Goal: Task Accomplishment & Management: Manage account settings

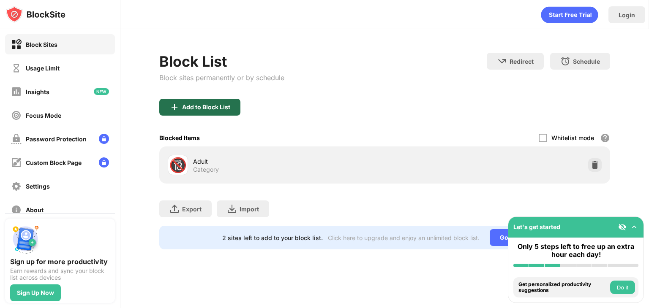
click at [190, 105] on div "Add to Block List" at bounding box center [206, 107] width 48 height 7
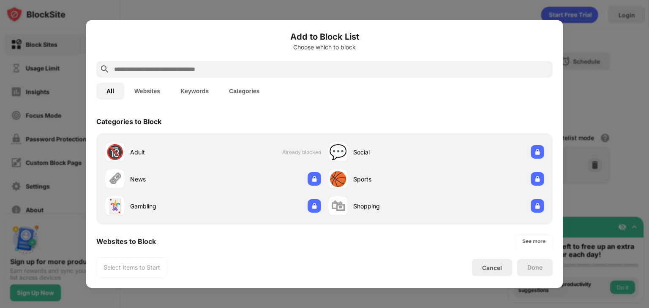
click at [152, 96] on button "Websites" at bounding box center [147, 91] width 46 height 17
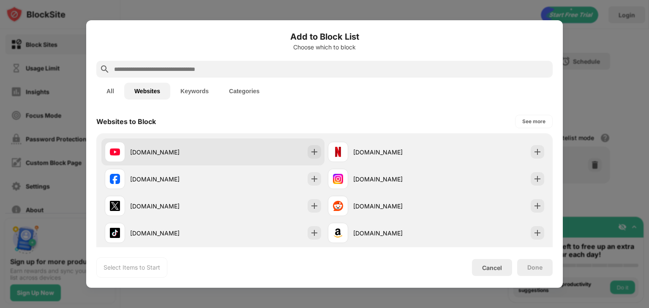
click at [207, 143] on div "[DOMAIN_NAME]" at bounding box center [159, 152] width 108 height 20
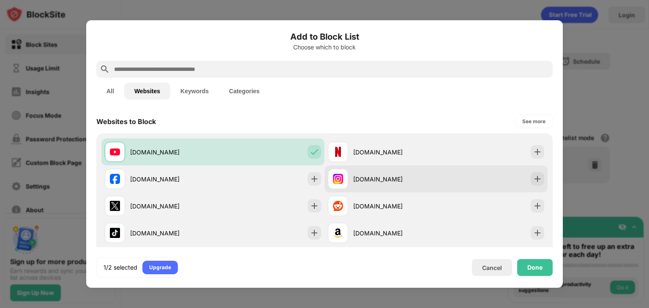
click at [353, 178] on div "[DOMAIN_NAME]" at bounding box center [394, 179] width 83 height 9
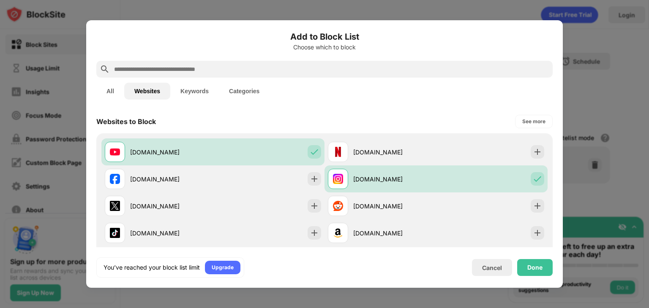
click at [179, 73] on input "text" at bounding box center [331, 69] width 436 height 10
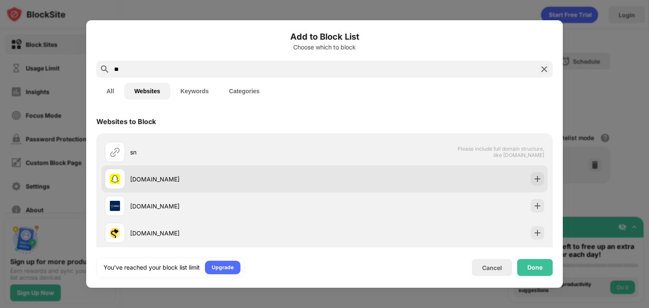
type input "**"
click at [191, 175] on div "[DOMAIN_NAME]" at bounding box center [227, 179] width 194 height 9
click at [512, 185] on div "[DOMAIN_NAME]" at bounding box center [324, 179] width 446 height 27
click at [534, 175] on img at bounding box center [537, 179] width 8 height 8
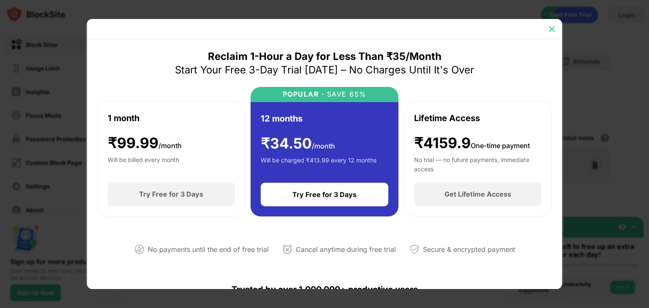
click at [548, 26] on img at bounding box center [552, 29] width 8 height 8
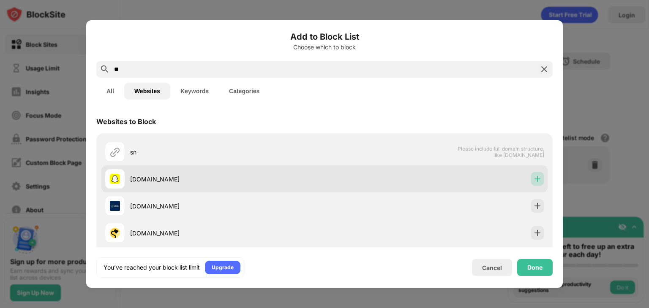
click at [533, 183] on img at bounding box center [537, 179] width 8 height 8
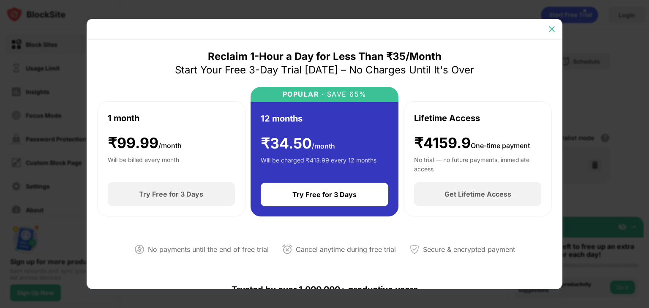
click at [553, 32] on img at bounding box center [552, 29] width 8 height 8
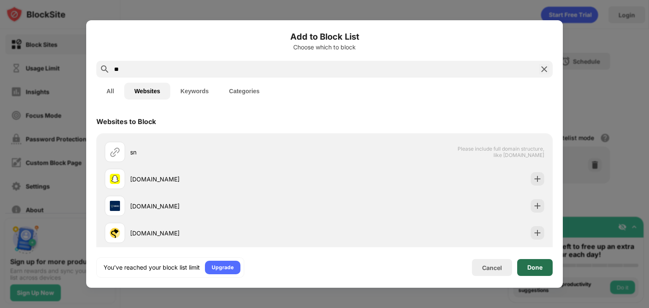
click at [526, 270] on div "Done" at bounding box center [534, 267] width 35 height 17
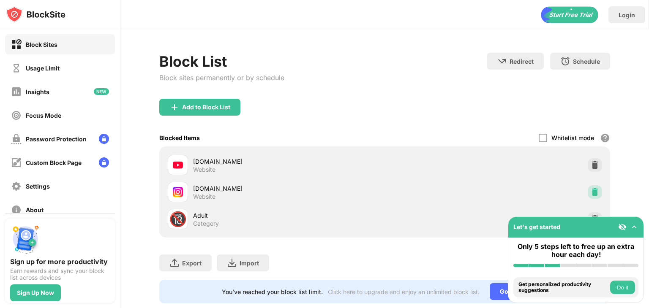
click at [588, 186] on div at bounding box center [595, 192] width 14 height 14
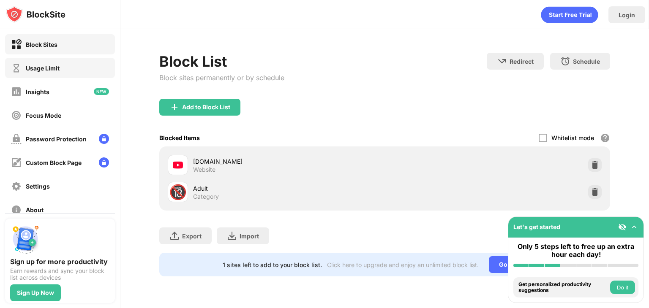
click at [62, 74] on div "Usage Limit" at bounding box center [60, 68] width 110 height 20
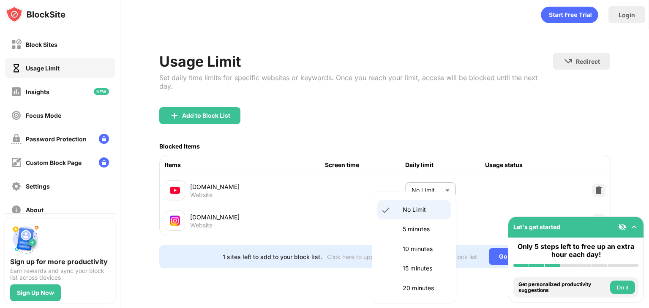
click at [433, 210] on body "Block Sites Usage Limit Insights Focus Mode Password Protection Custom Block Pa…" at bounding box center [324, 154] width 649 height 308
click at [417, 248] on p "10 minutes" at bounding box center [424, 249] width 43 height 9
type input "**"
drag, startPoint x: 433, startPoint y: 181, endPoint x: 414, endPoint y: 186, distance: 19.3
click at [414, 186] on body "Block Sites Usage Limit Insights Focus Mode Password Protection Custom Block Pa…" at bounding box center [324, 154] width 649 height 308
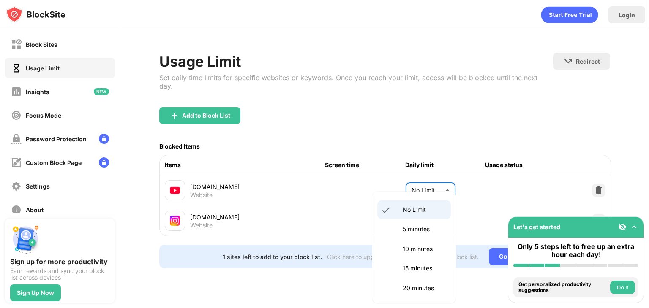
click at [414, 186] on div at bounding box center [324, 154] width 649 height 308
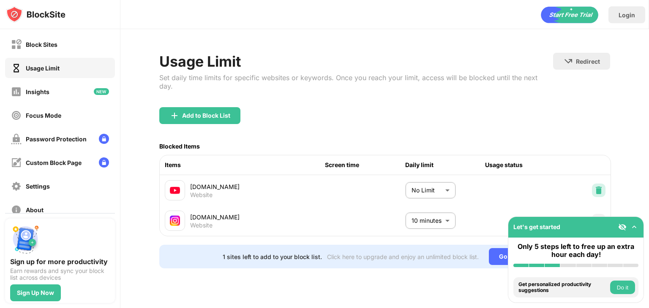
click at [594, 184] on div at bounding box center [599, 191] width 14 height 14
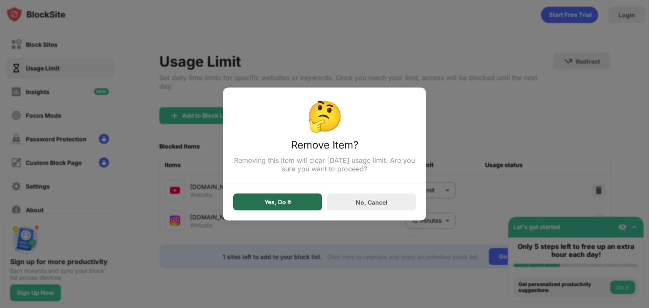
click at [290, 207] on div "Yes, Do It" at bounding box center [277, 202] width 89 height 17
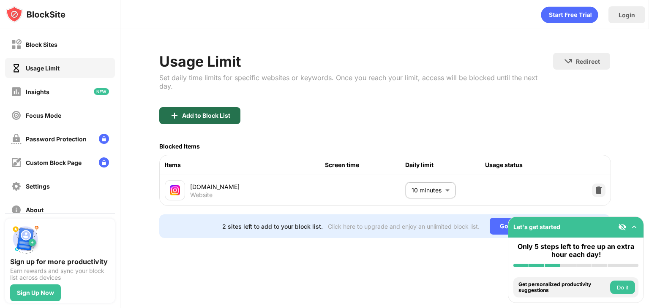
click at [216, 112] on div "Add to Block List" at bounding box center [206, 115] width 48 height 7
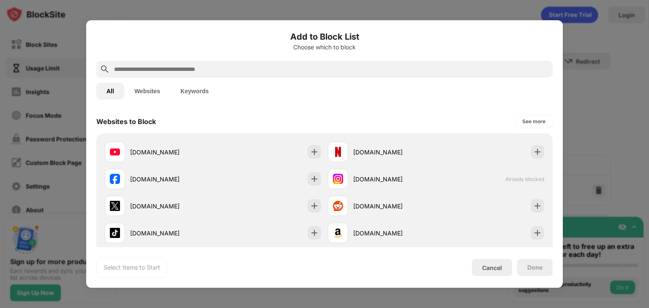
click at [194, 68] on input "text" at bounding box center [331, 69] width 436 height 10
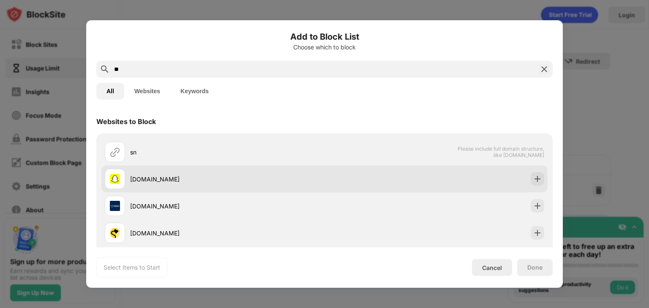
type input "**"
click at [249, 175] on div "[DOMAIN_NAME]" at bounding box center [227, 179] width 194 height 9
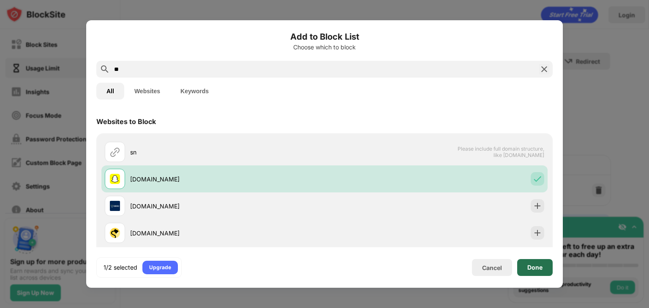
click at [536, 273] on div "Done" at bounding box center [534, 267] width 35 height 17
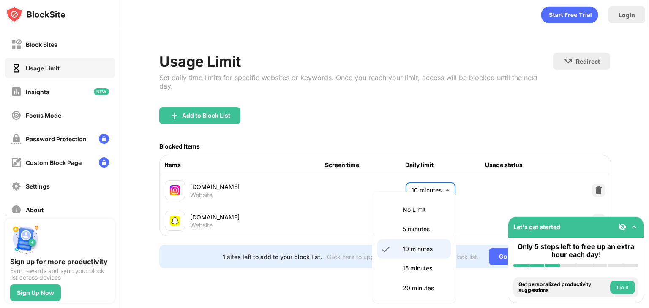
click at [444, 180] on body "Block Sites Usage Limit Insights Focus Mode Password Protection Custom Block Pa…" at bounding box center [324, 154] width 649 height 308
click at [444, 180] on div at bounding box center [324, 154] width 649 height 308
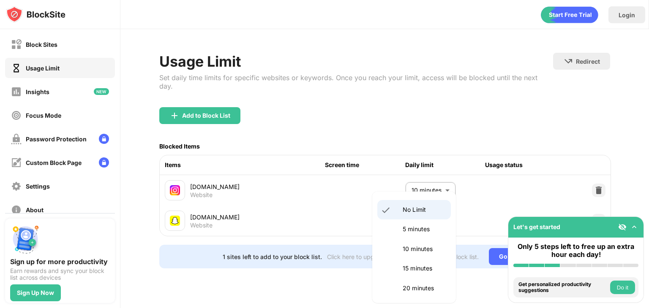
click at [426, 208] on body "Block Sites Usage Limit Insights Focus Mode Password Protection Custom Block Pa…" at bounding box center [324, 154] width 649 height 308
click at [600, 210] on div at bounding box center [324, 154] width 649 height 308
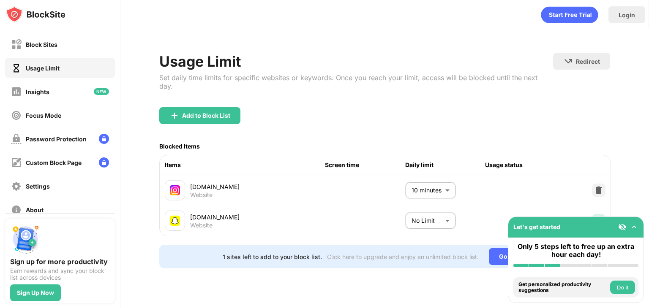
click at [600, 217] on img at bounding box center [598, 221] width 8 height 8
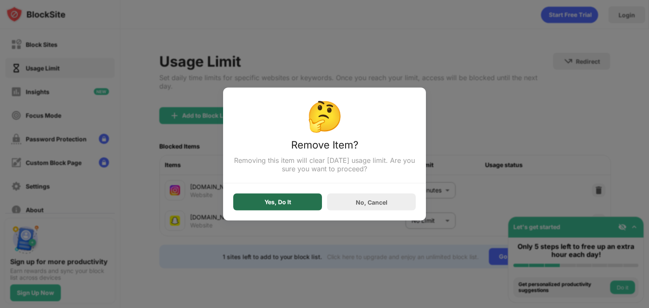
click at [285, 204] on div "Yes, Do It" at bounding box center [277, 202] width 27 height 7
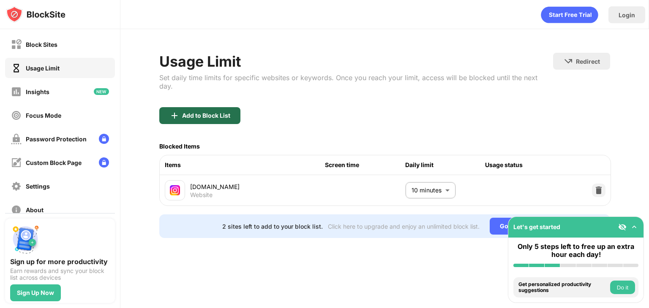
click at [207, 112] on div "Add to Block List" at bounding box center [206, 115] width 48 height 7
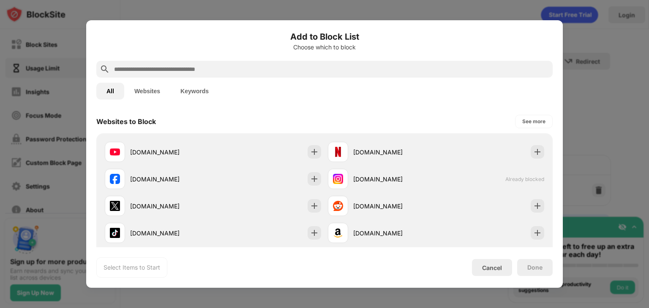
click at [147, 93] on button "Websites" at bounding box center [147, 91] width 46 height 17
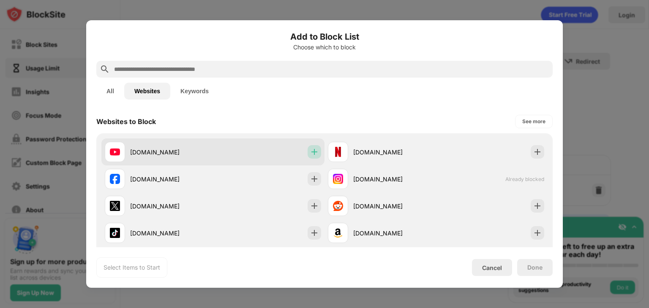
click at [310, 148] on img at bounding box center [314, 152] width 8 height 8
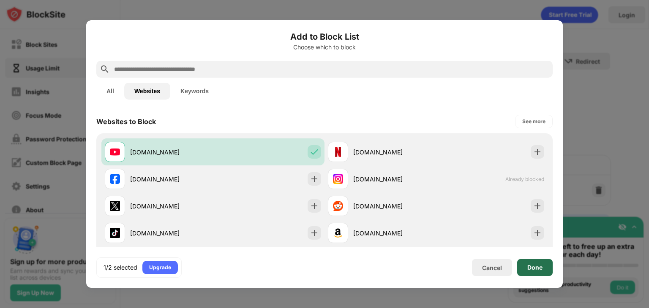
click at [540, 267] on div "Done" at bounding box center [534, 267] width 15 height 7
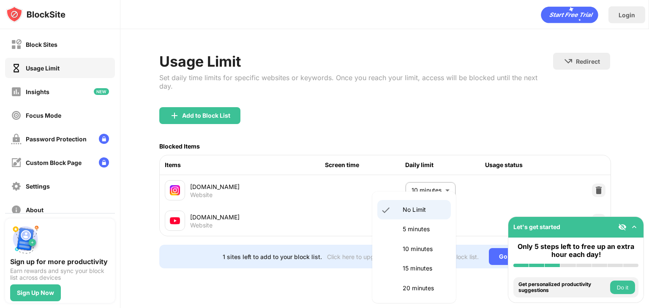
click at [434, 215] on body "Block Sites Usage Limit Insights Focus Mode Password Protection Custom Block Pa…" at bounding box center [324, 154] width 649 height 308
click at [419, 246] on p "10 minutes" at bounding box center [424, 249] width 43 height 9
type input "**"
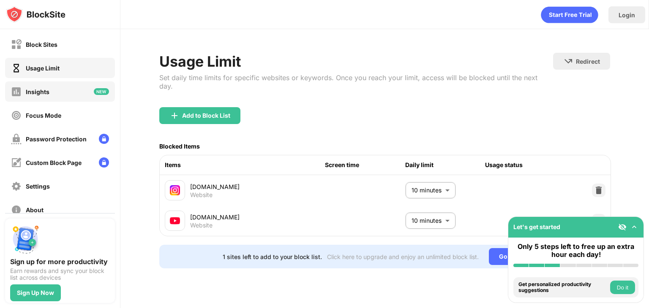
click at [69, 95] on div "Insights" at bounding box center [60, 92] width 110 height 20
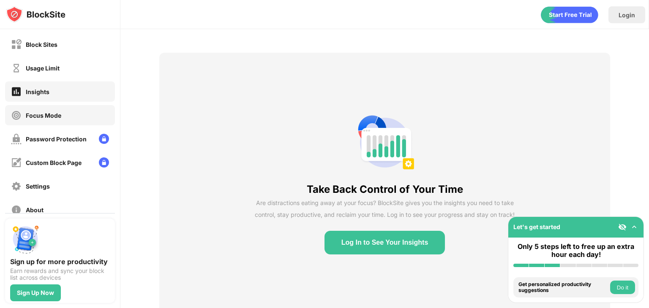
click at [66, 109] on div "Focus Mode" at bounding box center [60, 115] width 110 height 20
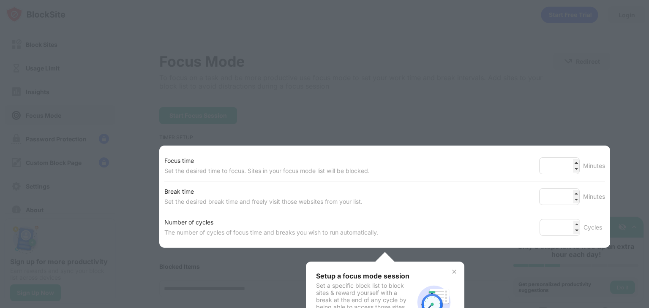
click at [71, 71] on div at bounding box center [324, 154] width 649 height 308
click at [71, 70] on div at bounding box center [324, 154] width 649 height 308
click at [510, 93] on div at bounding box center [324, 154] width 649 height 308
click at [451, 270] on img at bounding box center [454, 272] width 7 height 7
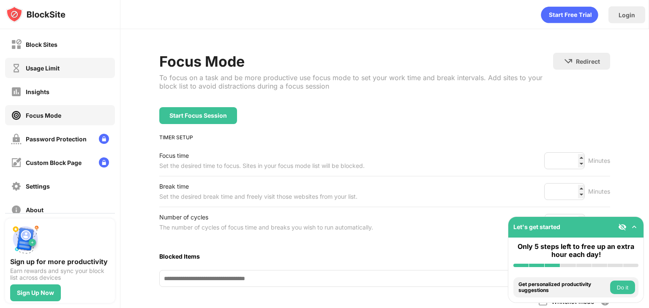
click at [69, 71] on div "Usage Limit" at bounding box center [60, 68] width 110 height 20
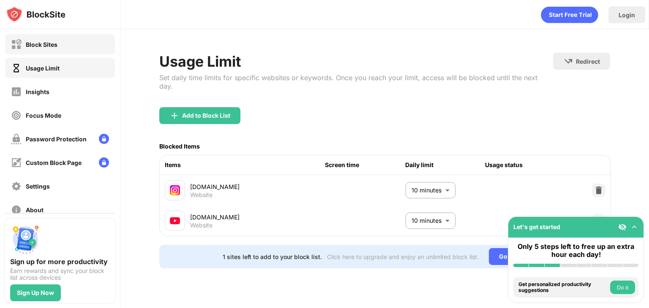
click at [77, 35] on div "Block Sites" at bounding box center [60, 44] width 110 height 20
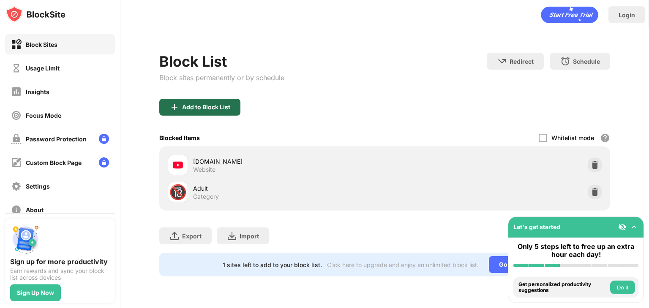
click at [213, 101] on div "Add to Block List" at bounding box center [199, 107] width 81 height 17
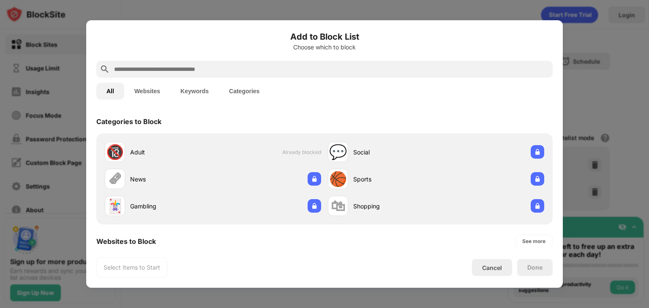
click at [186, 65] on input "text" at bounding box center [331, 69] width 436 height 10
type input "*"
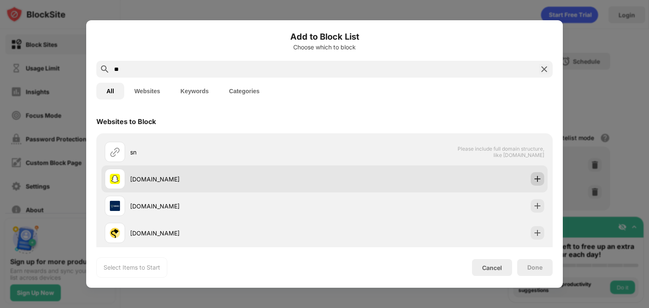
type input "**"
click at [537, 176] on div at bounding box center [538, 179] width 14 height 14
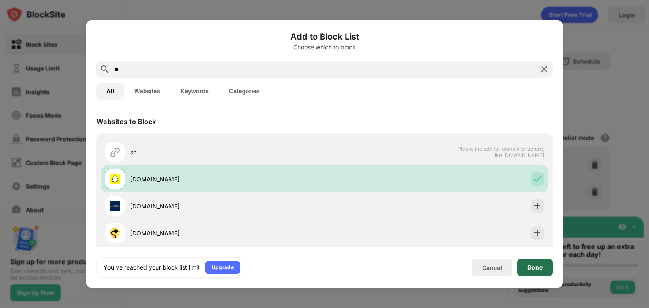
click at [538, 267] on div "Done" at bounding box center [534, 267] width 15 height 7
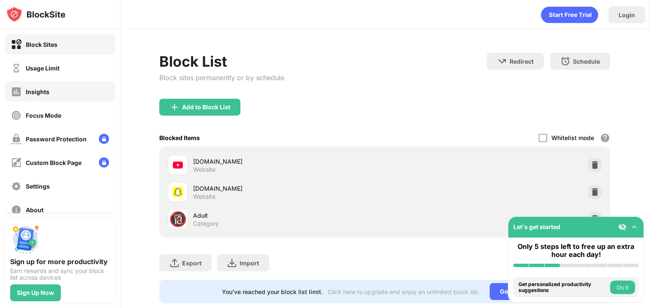
click at [82, 99] on div "Insights" at bounding box center [60, 92] width 110 height 20
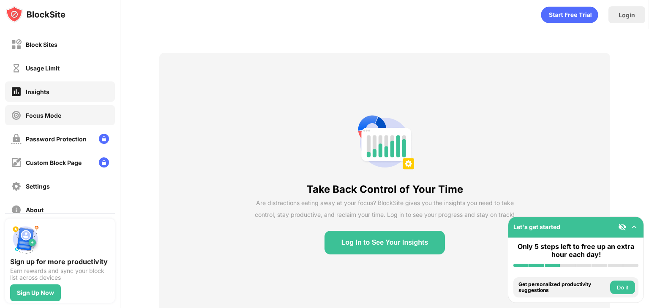
click at [76, 124] on div "Focus Mode" at bounding box center [60, 115] width 110 height 20
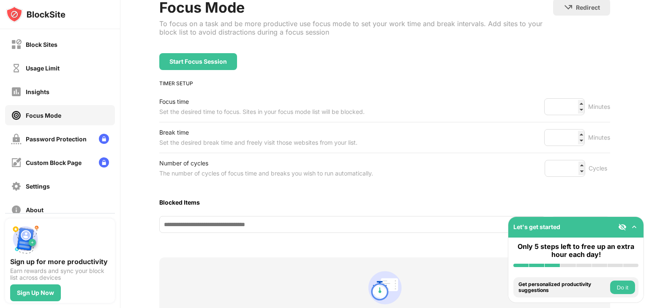
scroll to position [56, 0]
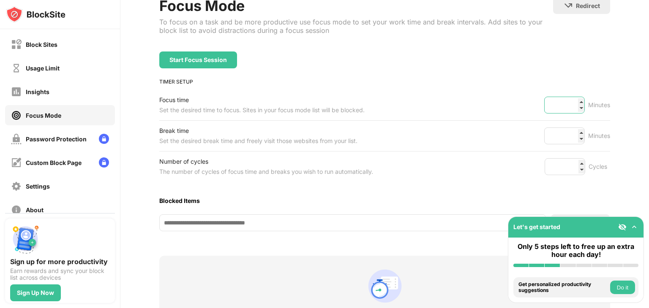
click at [573, 106] on input "**" at bounding box center [564, 105] width 41 height 17
drag, startPoint x: 573, startPoint y: 110, endPoint x: 575, endPoint y: 98, distance: 12.4
click at [575, 98] on input "**" at bounding box center [564, 105] width 41 height 17
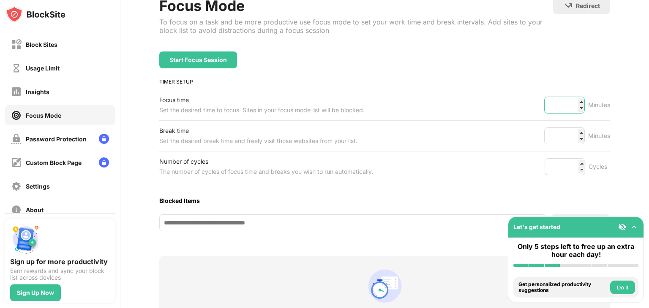
click at [575, 98] on input "**" at bounding box center [564, 105] width 41 height 17
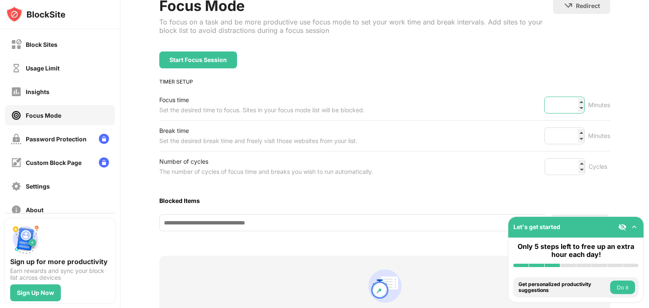
click at [575, 98] on input "**" at bounding box center [564, 105] width 41 height 17
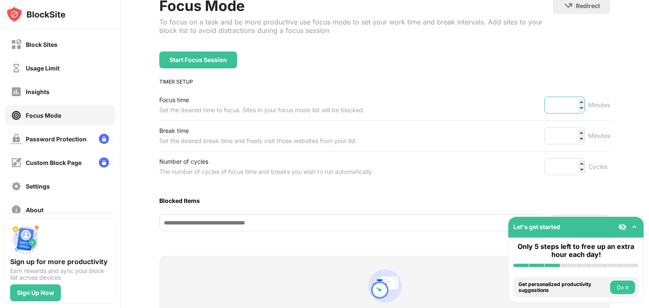
click at [575, 98] on input "**" at bounding box center [564, 105] width 41 height 17
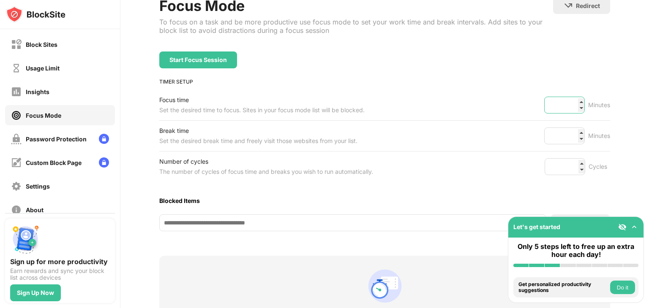
click at [575, 98] on input "**" at bounding box center [564, 105] width 41 height 17
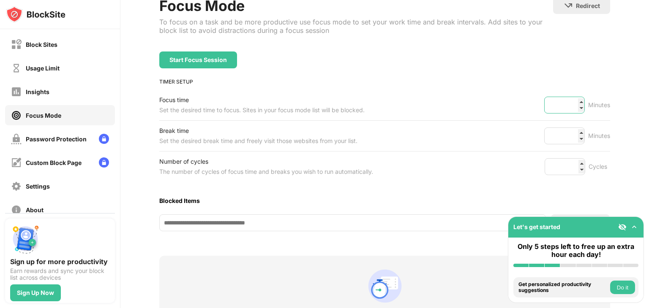
click at [575, 98] on input "**" at bounding box center [564, 105] width 41 height 17
type input "*"
type input "**"
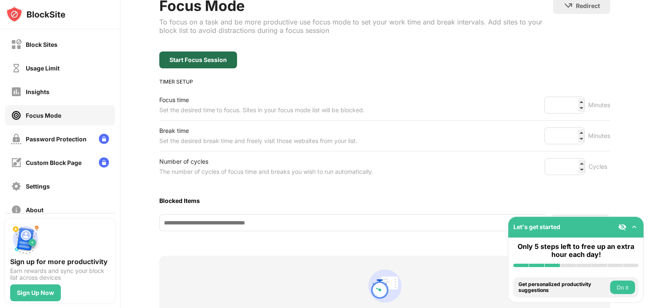
click at [208, 59] on div "Start Focus Session" at bounding box center [197, 60] width 57 height 7
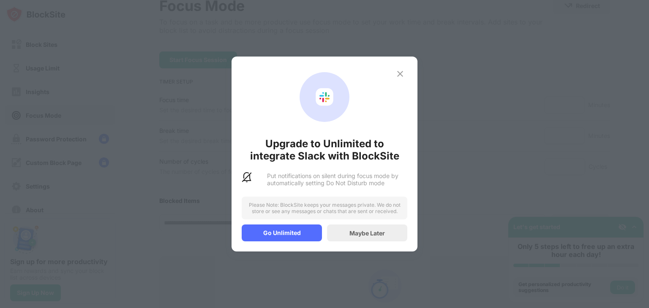
scroll to position [40, 0]
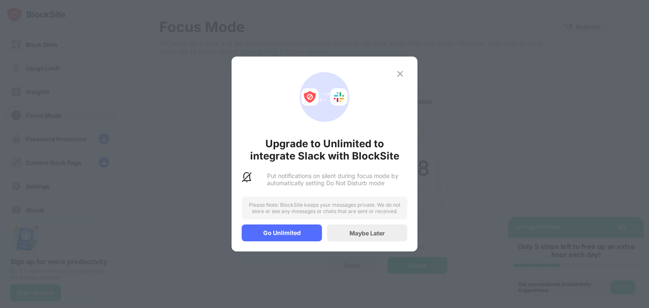
click at [403, 71] on img at bounding box center [400, 74] width 10 height 10
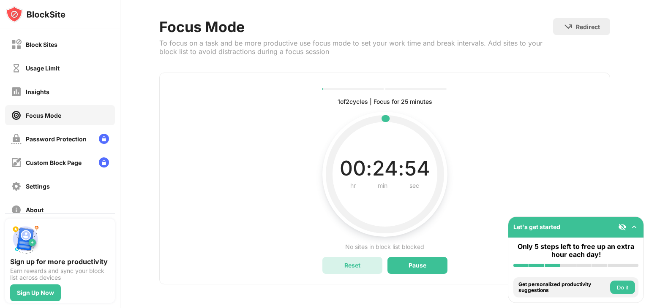
click at [368, 257] on div "Reset" at bounding box center [352, 265] width 60 height 17
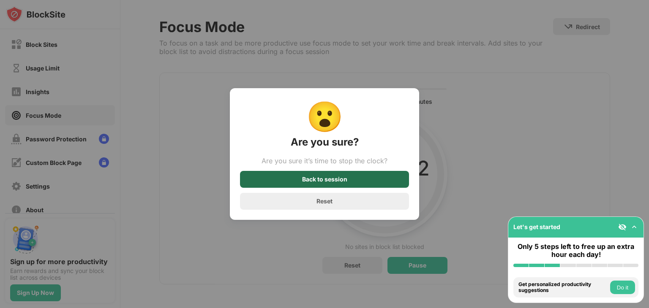
click at [355, 184] on div "Back to session" at bounding box center [324, 179] width 169 height 17
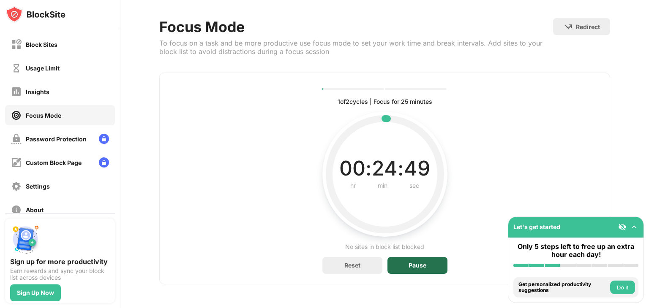
click at [412, 262] on div "Pause" at bounding box center [418, 265] width 18 height 7
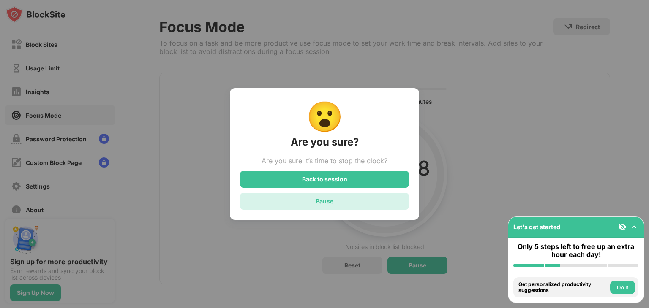
click at [347, 200] on div "Pause" at bounding box center [324, 201] width 169 height 17
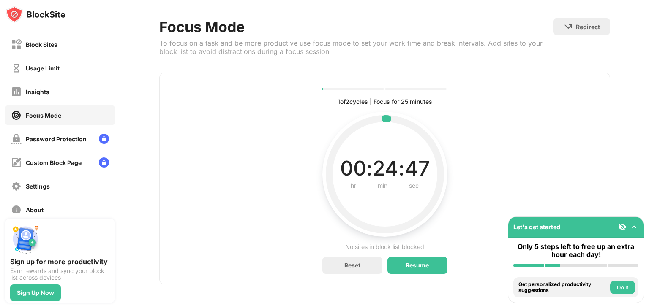
click at [82, 109] on div "Focus Mode" at bounding box center [60, 115] width 110 height 20
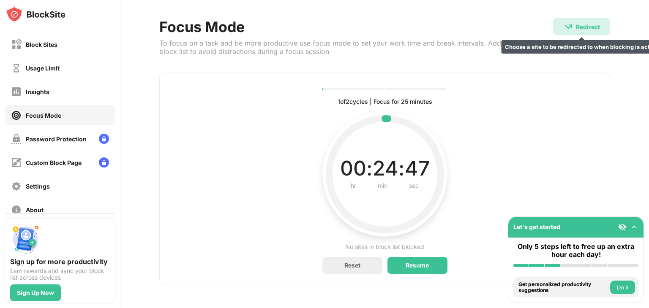
click at [580, 23] on div "Redirect" at bounding box center [588, 26] width 24 height 7
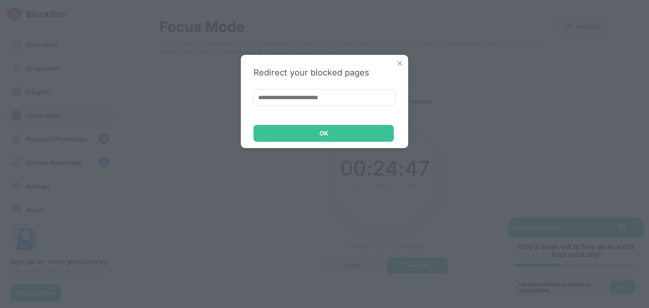
click at [400, 61] on img at bounding box center [399, 63] width 8 height 8
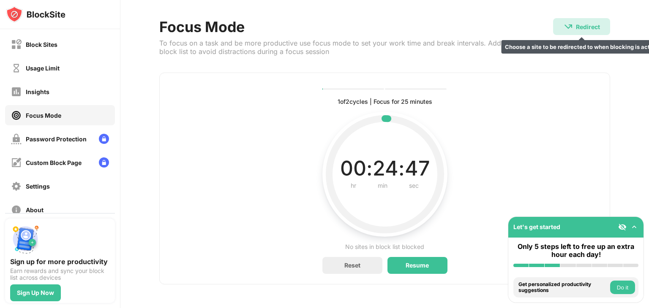
click at [568, 18] on div "Redirect Choose a site to be redirected to when blocking is active" at bounding box center [581, 26] width 57 height 17
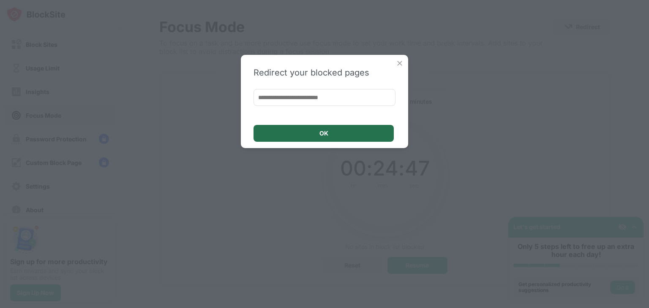
click at [343, 132] on div "OK" at bounding box center [323, 133] width 140 height 17
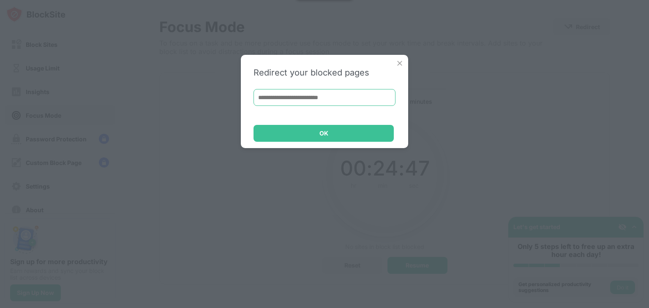
click at [357, 95] on input at bounding box center [324, 97] width 142 height 17
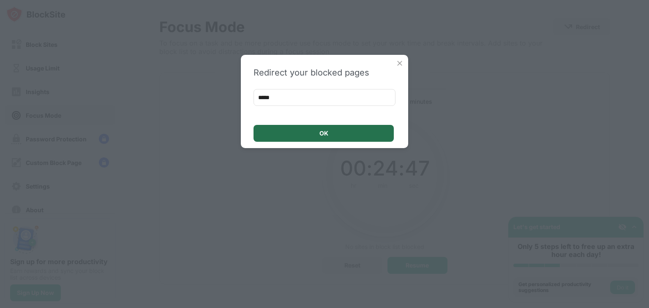
click at [349, 128] on div "OK" at bounding box center [323, 133] width 140 height 17
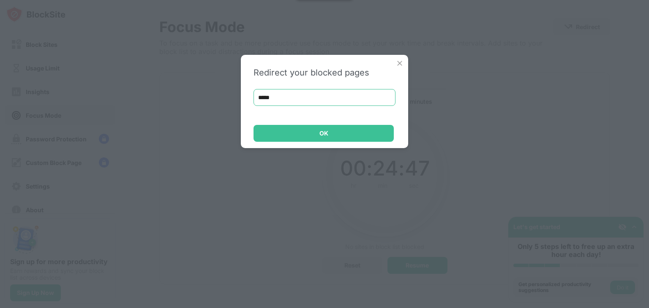
click at [362, 104] on input "*****" at bounding box center [324, 97] width 142 height 17
type input "*"
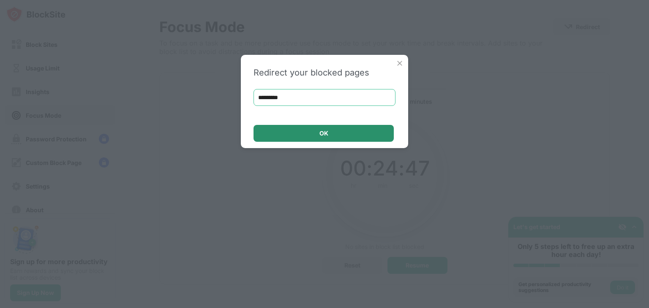
type input "*********"
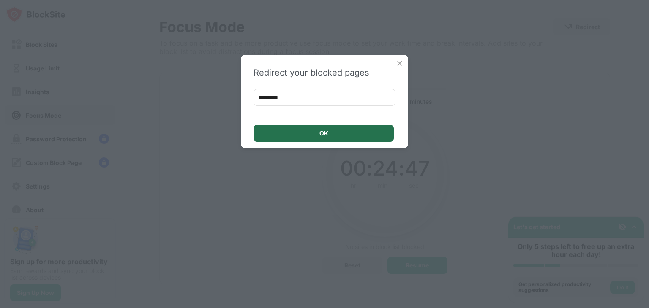
click at [357, 137] on div "OK" at bounding box center [323, 133] width 140 height 17
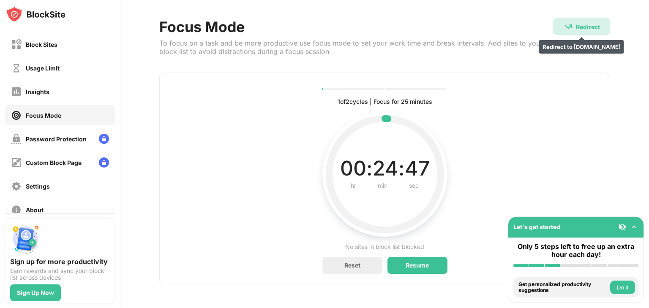
click at [563, 22] on img at bounding box center [568, 27] width 10 height 10
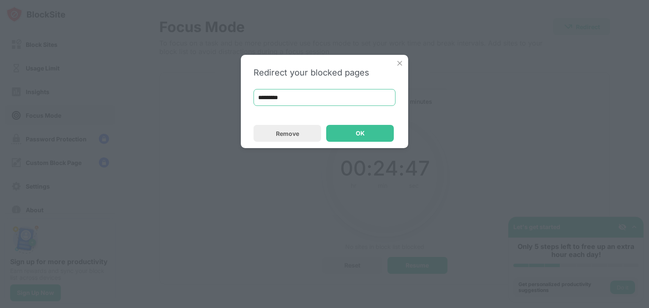
click at [377, 93] on input "*********" at bounding box center [324, 97] width 142 height 17
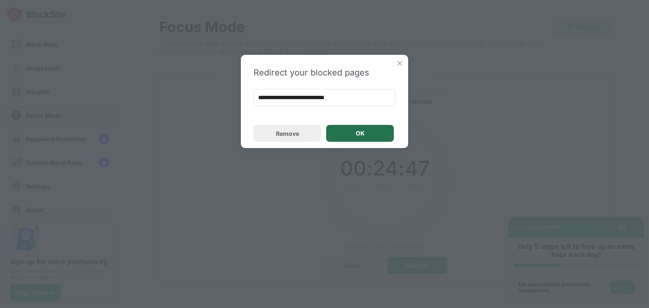
click at [372, 129] on div "OK" at bounding box center [360, 133] width 68 height 17
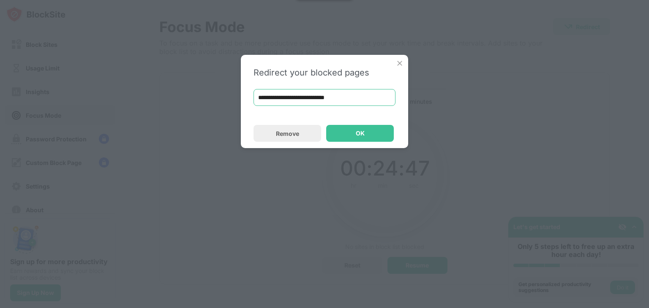
click at [379, 93] on input "**********" at bounding box center [324, 97] width 142 height 17
type input "*********"
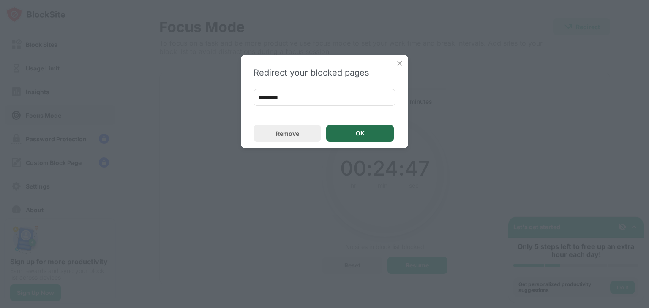
click at [372, 131] on div "OK" at bounding box center [360, 133] width 68 height 17
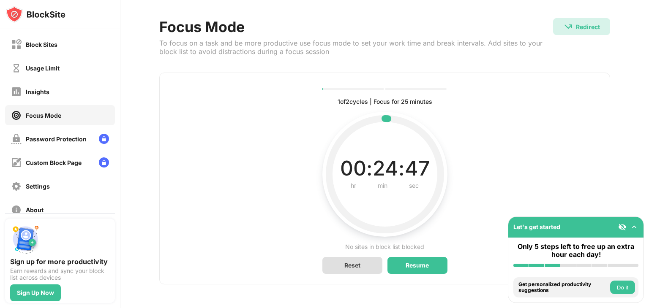
click at [365, 259] on div "Reset" at bounding box center [352, 265] width 60 height 17
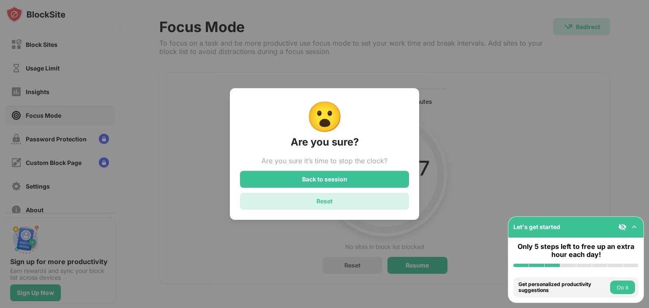
click at [349, 209] on div "Reset" at bounding box center [324, 201] width 169 height 17
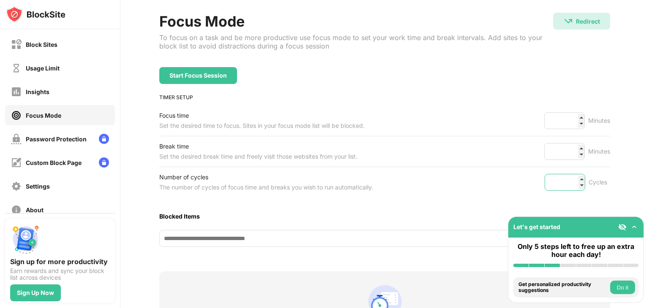
type input "*"
click at [575, 186] on input "*" at bounding box center [565, 182] width 41 height 17
type input "*"
click at [564, 120] on input "**" at bounding box center [564, 120] width 41 height 17
type input "*"
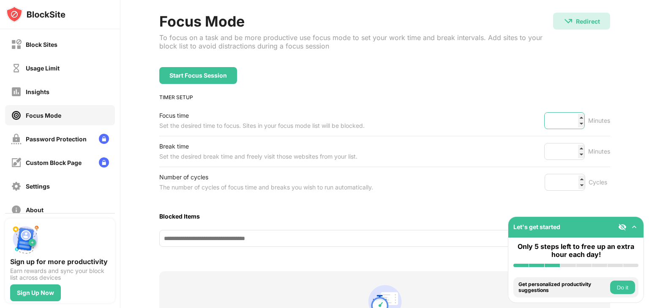
type input "*"
type input "**"
type input "*"
click at [576, 186] on input "*" at bounding box center [565, 182] width 41 height 17
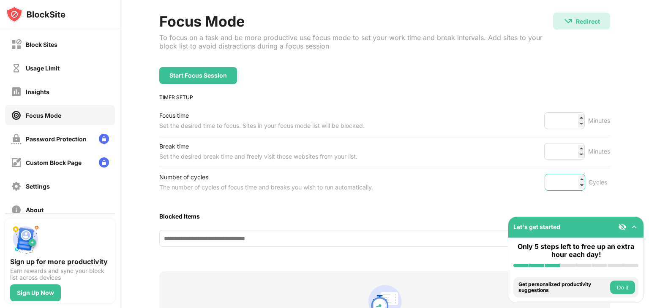
click at [576, 185] on input "*" at bounding box center [565, 182] width 41 height 17
click at [566, 183] on input "*" at bounding box center [565, 182] width 41 height 17
click at [577, 186] on input "*" at bounding box center [565, 182] width 41 height 17
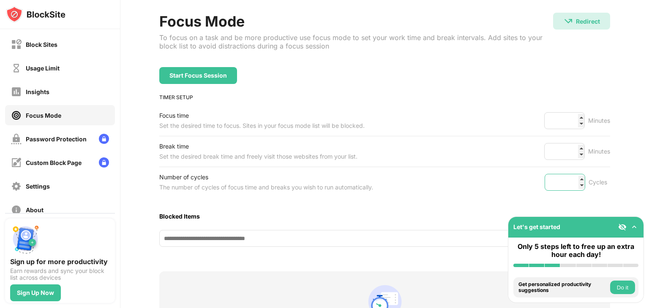
click at [577, 186] on input "*" at bounding box center [565, 182] width 41 height 17
click at [559, 186] on input "*" at bounding box center [565, 182] width 41 height 17
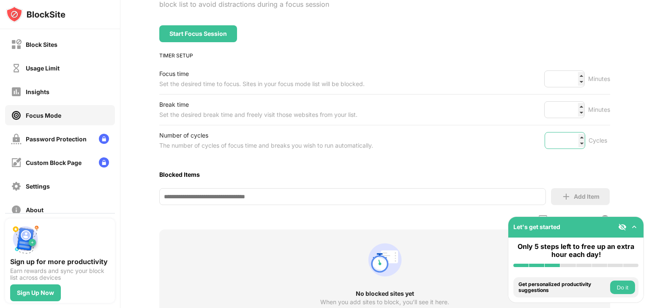
scroll to position [86, 0]
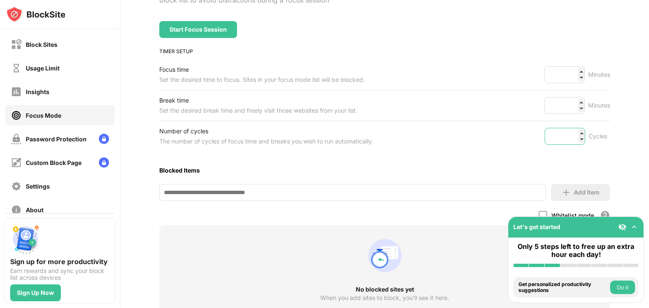
type input "**"
click at [576, 196] on div "Add Item" at bounding box center [580, 192] width 59 height 17
click at [568, 196] on div "Add Item" at bounding box center [580, 192] width 59 height 17
click at [504, 194] on input at bounding box center [352, 192] width 387 height 17
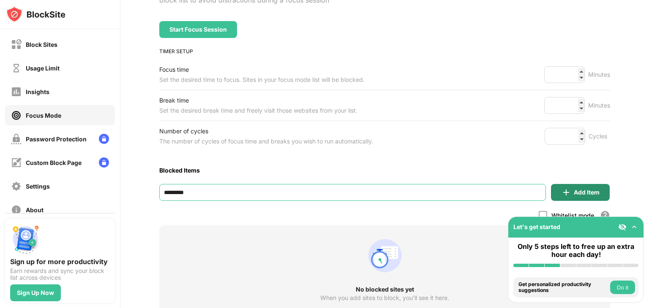
click at [568, 184] on div "Add Item" at bounding box center [580, 192] width 59 height 17
click at [417, 198] on input "*********" at bounding box center [352, 192] width 387 height 17
type input "*"
type input "********"
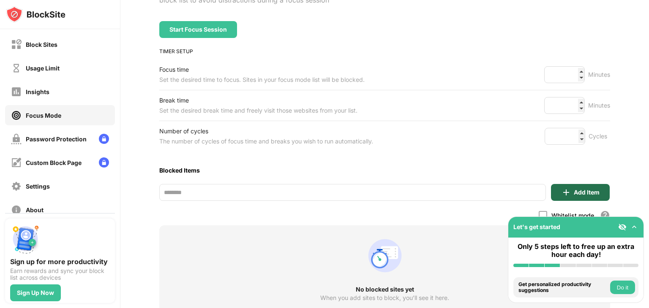
click at [566, 193] on div "Add Item" at bounding box center [580, 192] width 59 height 17
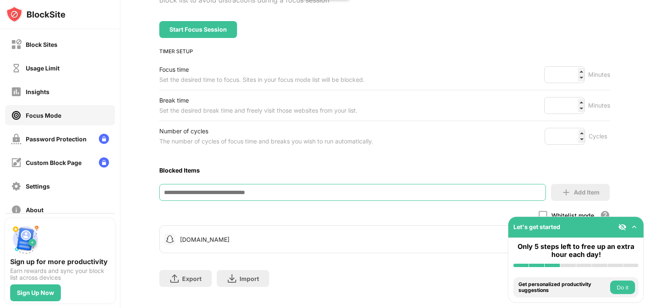
click at [504, 191] on input at bounding box center [352, 192] width 387 height 17
type input "**********"
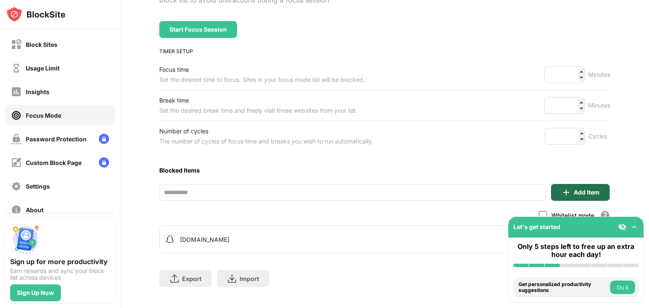
click at [563, 188] on img at bounding box center [566, 193] width 10 height 10
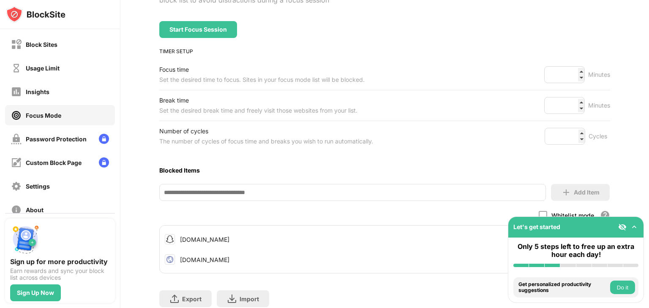
click at [219, 259] on div "[DOMAIN_NAME]" at bounding box center [385, 260] width 450 height 20
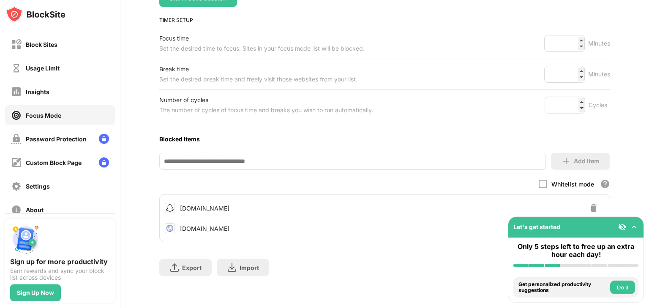
click at [634, 229] on img at bounding box center [634, 227] width 8 height 8
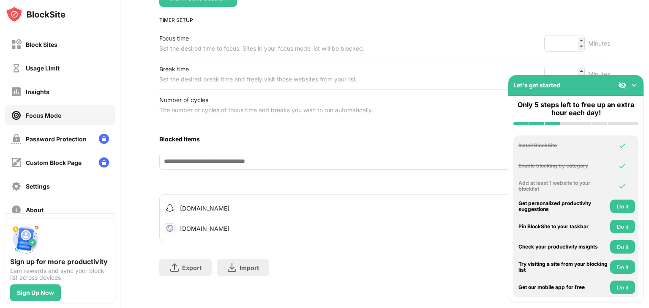
click at [610, 56] on div "Focus Mode To focus on a task and be more productive use focus mode to set your…" at bounding box center [384, 110] width 529 height 397
click at [372, 224] on div "[DOMAIN_NAME]" at bounding box center [385, 228] width 450 height 20
click at [301, 243] on div "Export Export Files (for websites items only) Import Import Files (for websites…" at bounding box center [384, 264] width 451 height 42
click at [636, 84] on img at bounding box center [634, 85] width 8 height 8
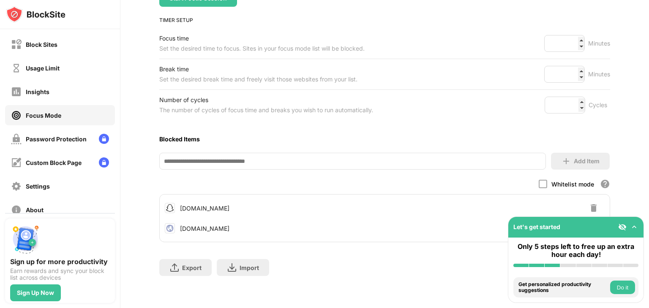
click at [589, 203] on img at bounding box center [594, 208] width 10 height 10
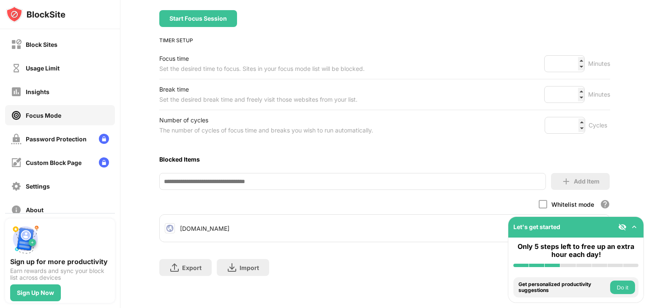
drag, startPoint x: 429, startPoint y: 216, endPoint x: 531, endPoint y: 233, distance: 103.7
click at [531, 233] on div "Block Sites Usage Limit Insights Focus Mode Password Protection Custom Block Pa…" at bounding box center [324, 154] width 649 height 308
click at [622, 286] on button "Do it" at bounding box center [622, 288] width 25 height 14
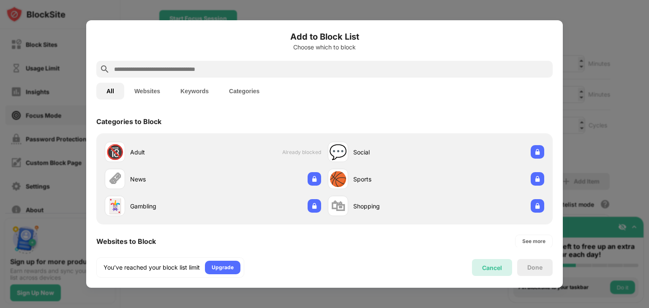
click at [492, 274] on div "Cancel" at bounding box center [492, 267] width 40 height 17
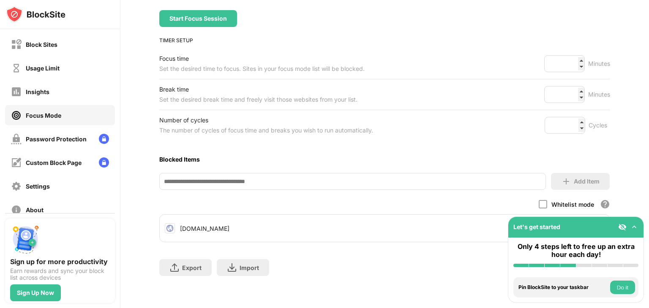
scroll to position [103, 0]
click at [424, 175] on input at bounding box center [352, 181] width 387 height 17
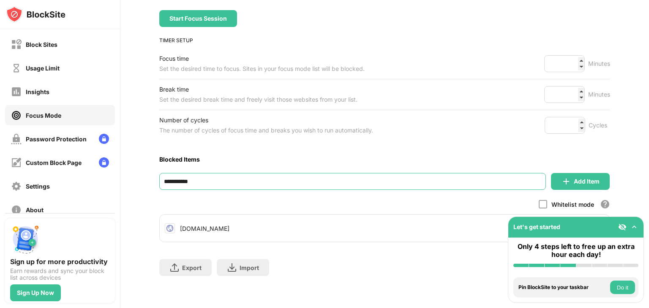
type input "**********"
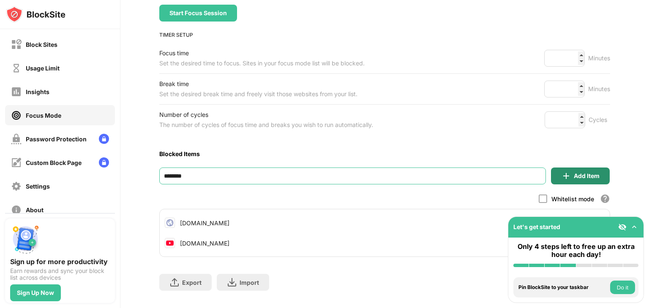
type input "********"
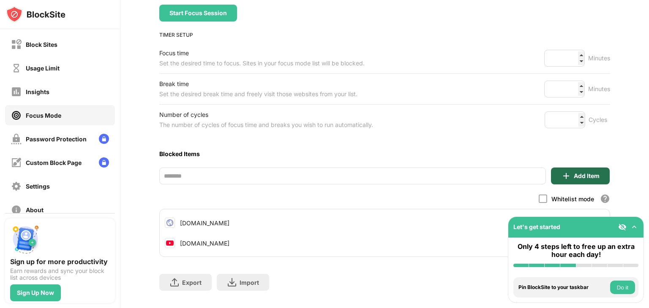
click at [568, 180] on div "Add Item" at bounding box center [580, 176] width 59 height 17
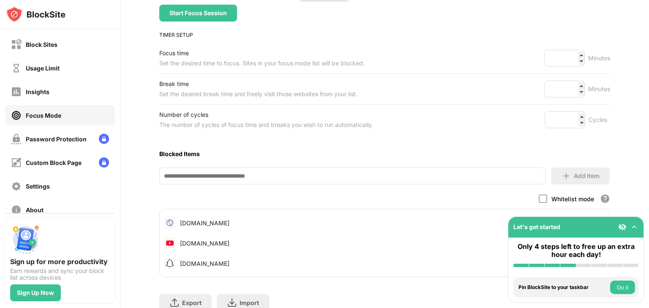
scroll to position [143, 0]
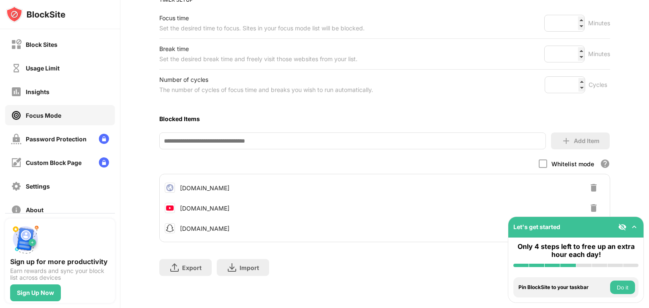
click at [576, 294] on div "Pin BlockSite to your taskbar Do it" at bounding box center [575, 288] width 125 height 20
click at [565, 286] on div "Pin BlockSite to your taskbar" at bounding box center [563, 288] width 90 height 6
click at [570, 287] on div "Pin BlockSite to your taskbar" at bounding box center [563, 288] width 90 height 6
click at [630, 226] on img at bounding box center [634, 227] width 8 height 8
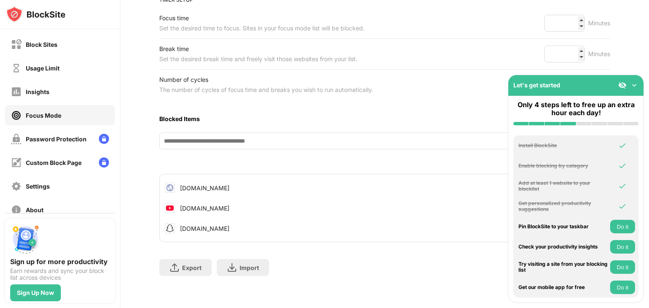
click at [632, 85] on img at bounding box center [634, 85] width 8 height 8
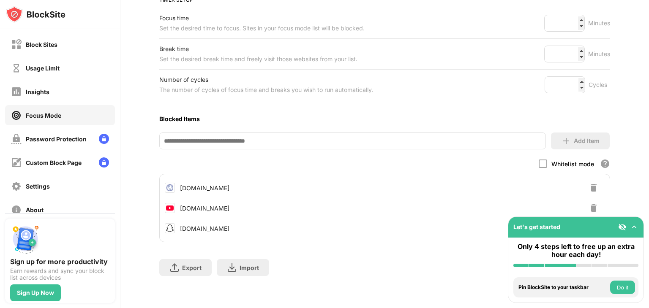
click at [632, 227] on img at bounding box center [634, 227] width 8 height 8
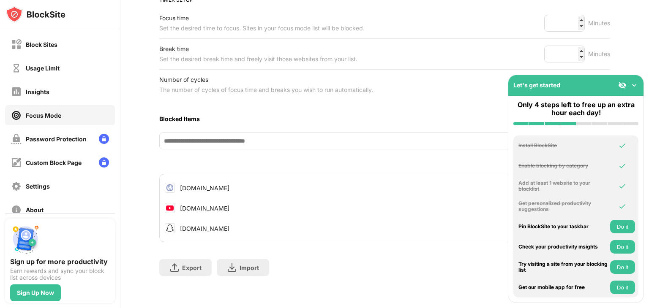
click at [643, 87] on div "Let's get started" at bounding box center [575, 85] width 135 height 21
click at [632, 86] on img at bounding box center [634, 85] width 8 height 8
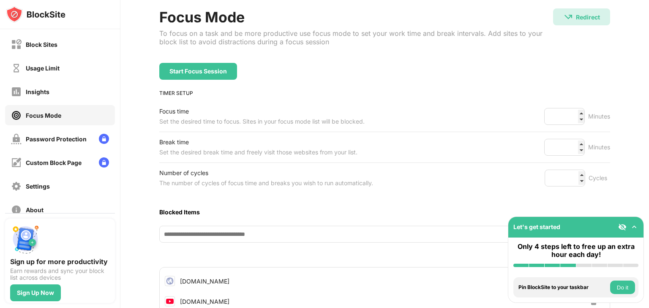
scroll to position [0, 0]
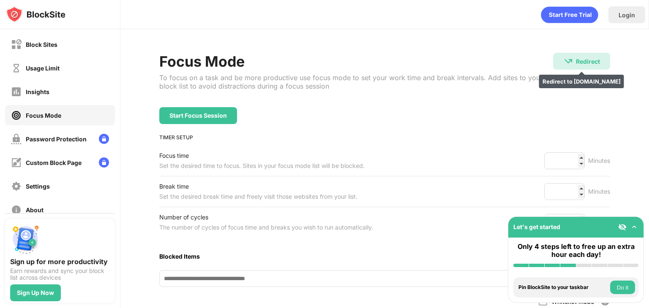
click at [571, 68] on div "Redirect Redirect to [DOMAIN_NAME]" at bounding box center [581, 61] width 57 height 17
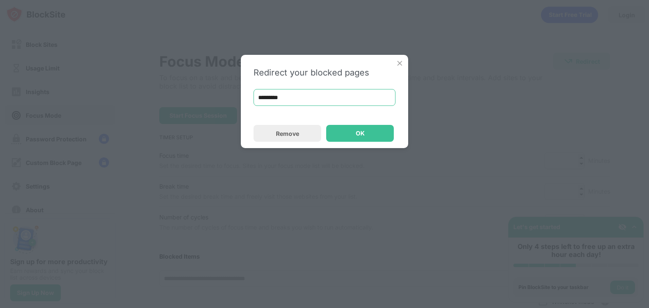
click at [325, 96] on input "*********" at bounding box center [324, 97] width 142 height 17
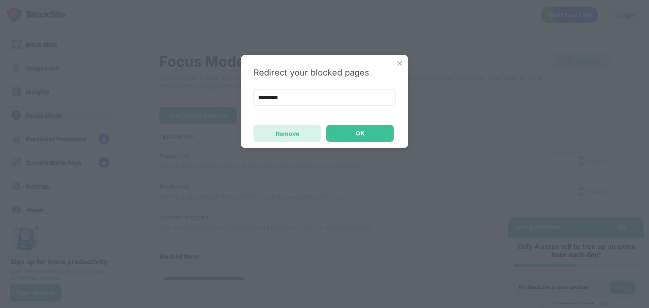
click at [289, 130] on div "Remove" at bounding box center [287, 133] width 23 height 7
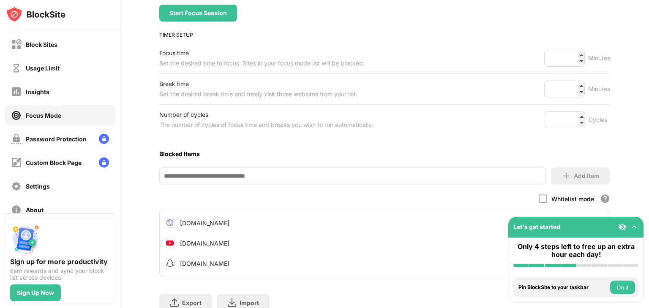
scroll to position [143, 0]
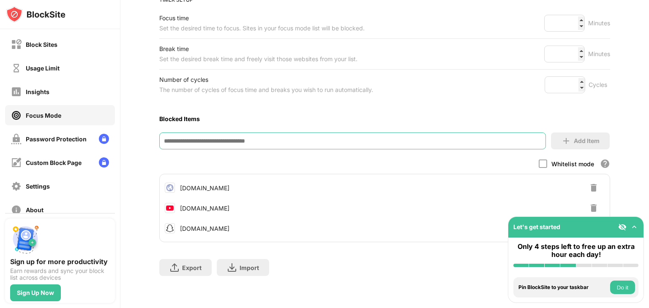
click at [469, 134] on input at bounding box center [352, 141] width 387 height 17
type input "*********"
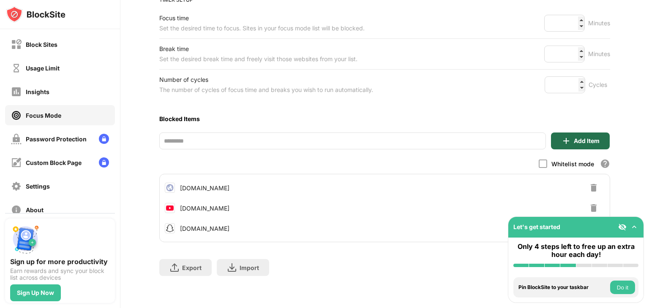
click at [575, 138] on div "Add Item" at bounding box center [587, 141] width 26 height 7
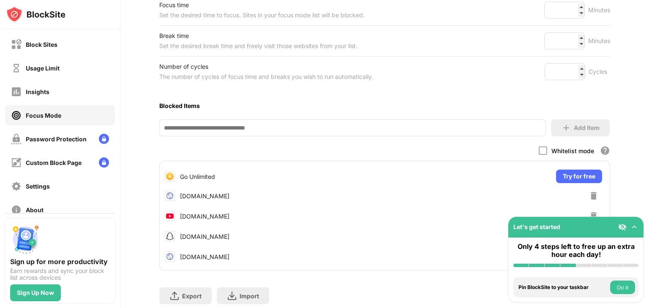
scroll to position [150, 0]
click at [590, 196] on img at bounding box center [594, 196] width 10 height 10
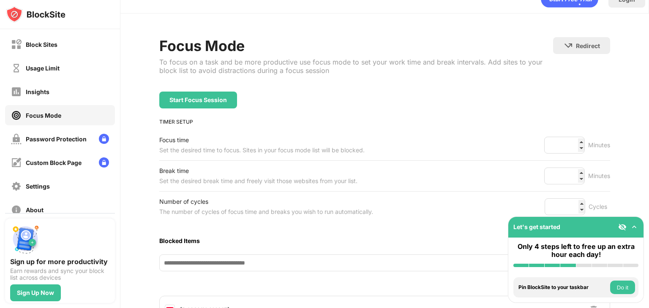
scroll to position [0, 0]
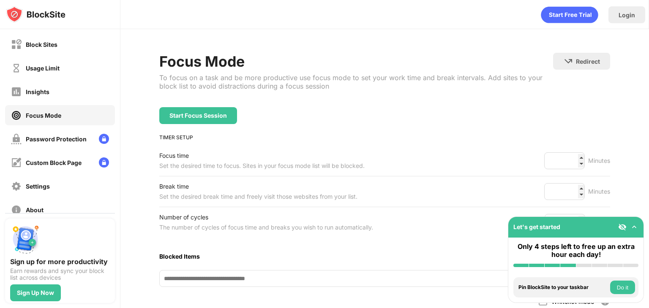
click at [205, 108] on div "Start Focus Session" at bounding box center [198, 115] width 78 height 17
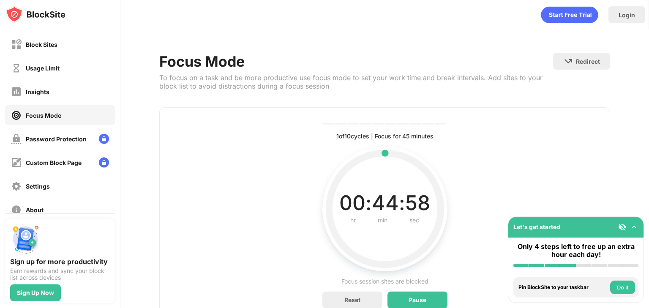
scroll to position [40, 0]
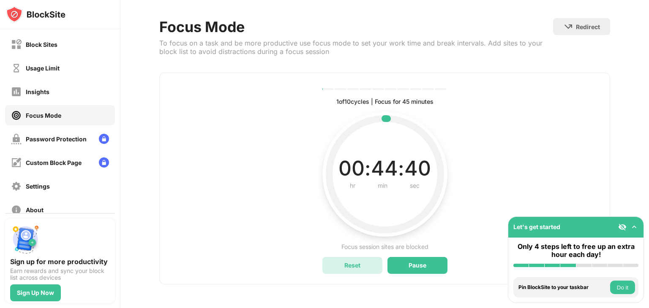
click at [362, 257] on div "Reset" at bounding box center [352, 265] width 60 height 17
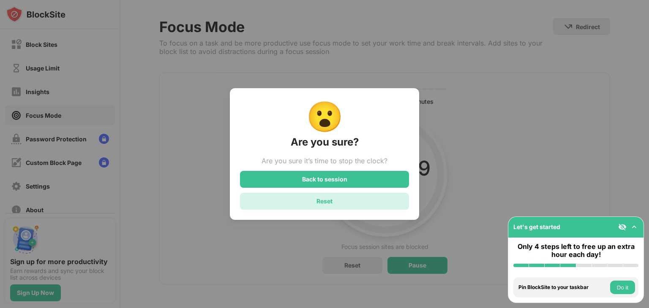
click at [347, 210] on div "Reset" at bounding box center [324, 201] width 169 height 17
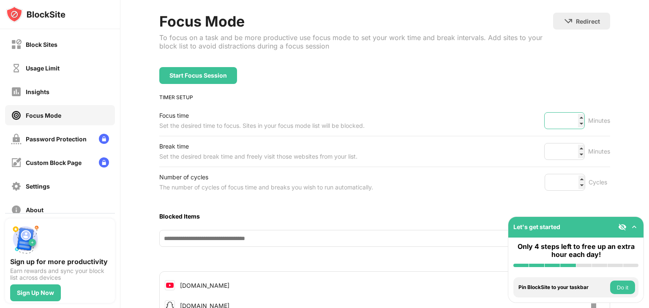
click at [561, 123] on input "**" at bounding box center [564, 120] width 41 height 17
type input "*"
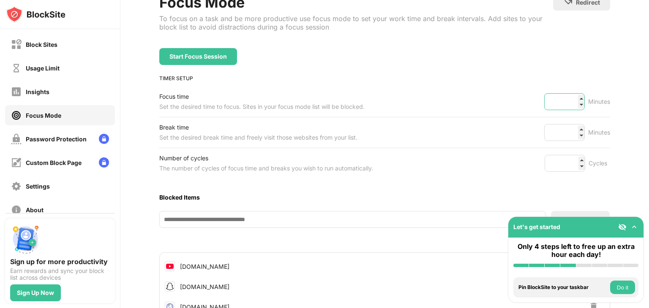
scroll to position [51, 0]
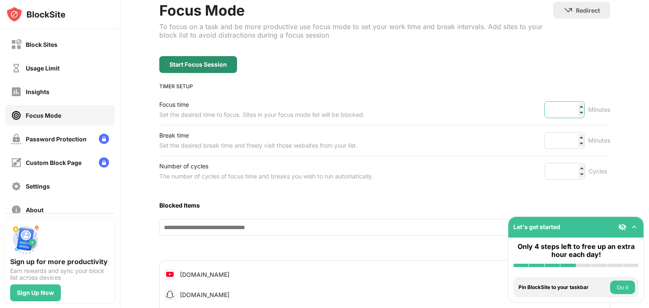
type input "**"
click at [207, 58] on div "Start Focus Session" at bounding box center [198, 64] width 78 height 17
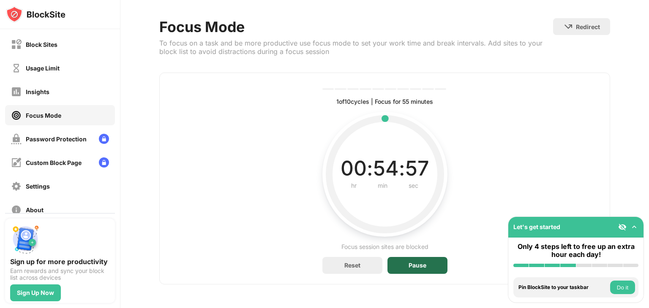
click at [409, 262] on div "Pause" at bounding box center [418, 265] width 18 height 7
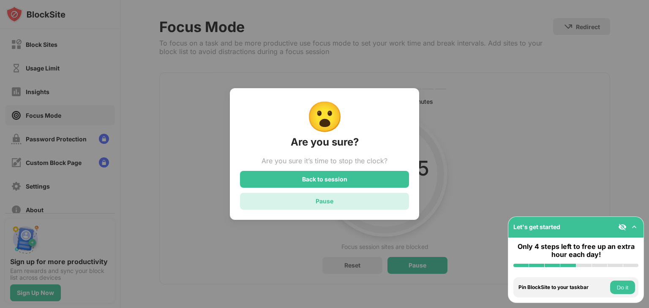
click at [335, 199] on div "Pause" at bounding box center [324, 201] width 169 height 17
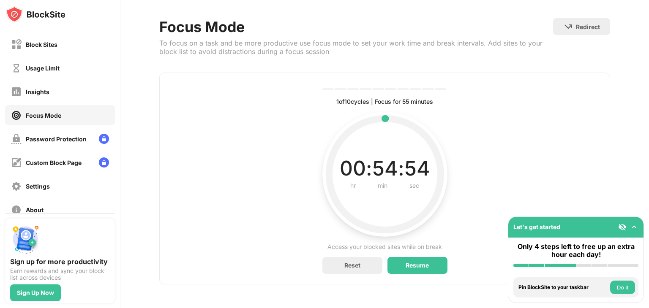
click at [257, 127] on div "1 of 10 cycles | Focus for 55 minutes Current, complete and future cycles statu…" at bounding box center [384, 179] width 451 height 212
click at [79, 60] on div "Usage Limit" at bounding box center [60, 68] width 110 height 20
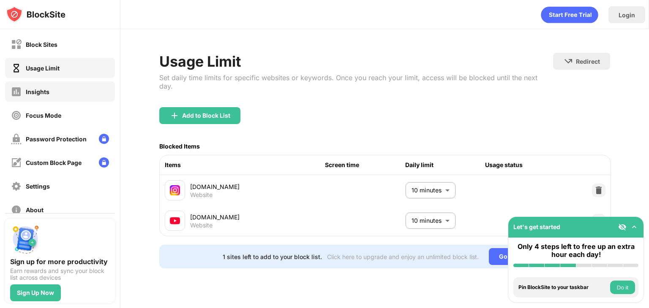
click at [53, 89] on div "Insights" at bounding box center [60, 92] width 110 height 20
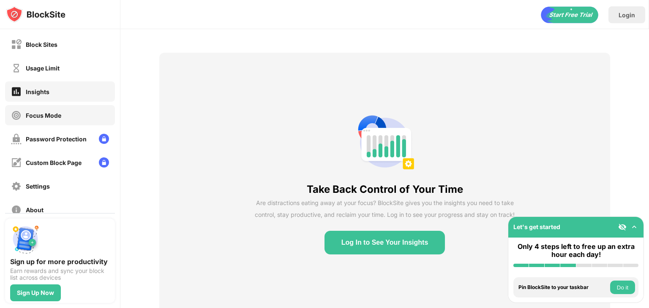
click at [57, 117] on div "Focus Mode" at bounding box center [43, 115] width 35 height 7
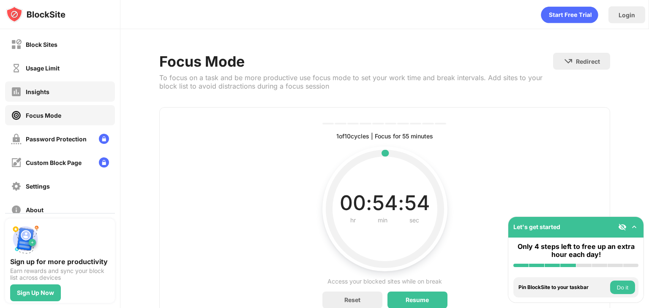
click at [61, 98] on div "Insights" at bounding box center [60, 92] width 110 height 20
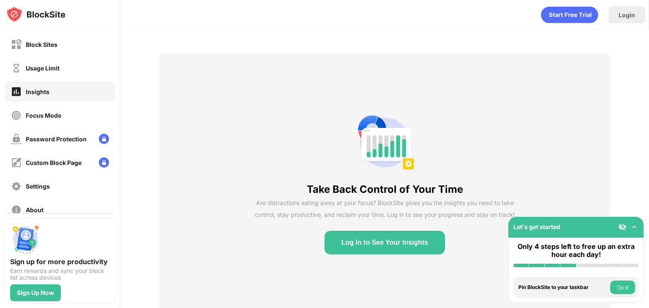
click at [381, 246] on button "Log In to See Your Insights" at bounding box center [384, 243] width 121 height 24
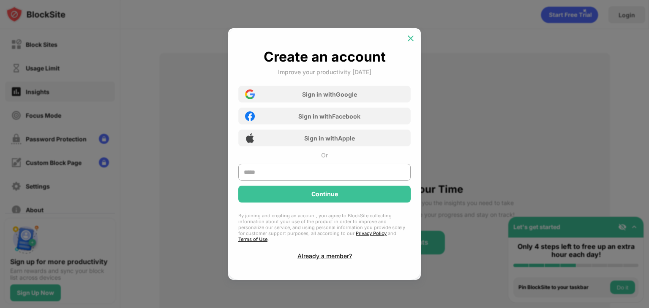
click at [413, 43] on img at bounding box center [410, 38] width 8 height 8
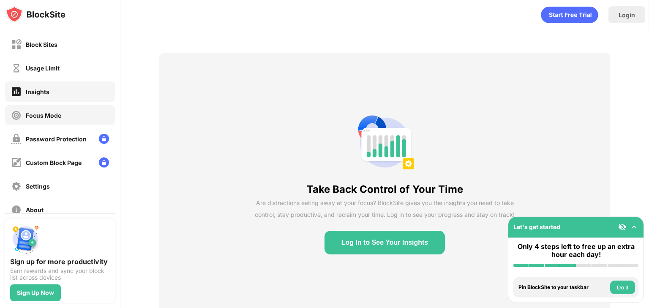
click at [84, 112] on div "Focus Mode" at bounding box center [60, 115] width 110 height 20
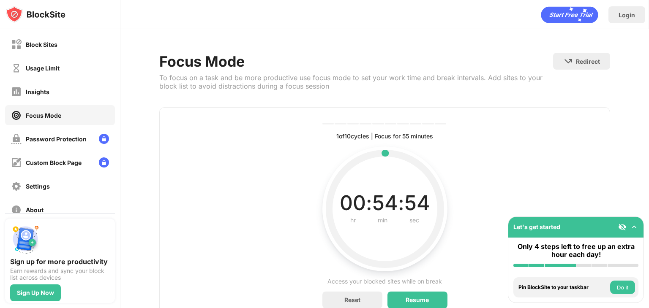
click at [69, 78] on div "Block Sites Usage Limit Insights Focus Mode Password Protection Custom Block Pa…" at bounding box center [60, 127] width 120 height 196
click at [62, 89] on div "Insights" at bounding box center [60, 92] width 110 height 20
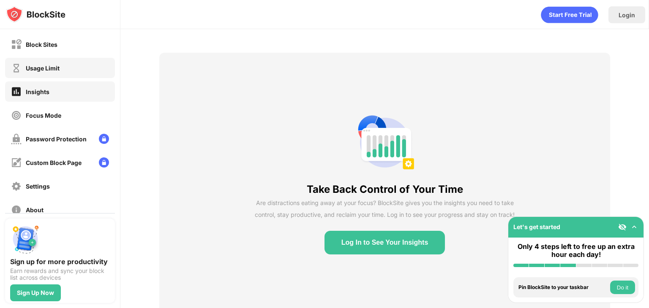
click at [67, 63] on div "Usage Limit" at bounding box center [60, 68] width 110 height 20
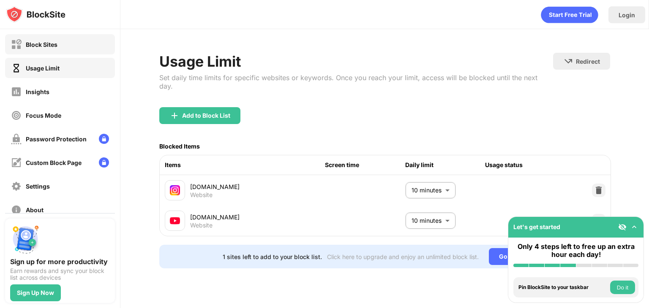
click at [65, 49] on div "Block Sites" at bounding box center [60, 44] width 110 height 20
